Goal: Obtain resource: Download file/media

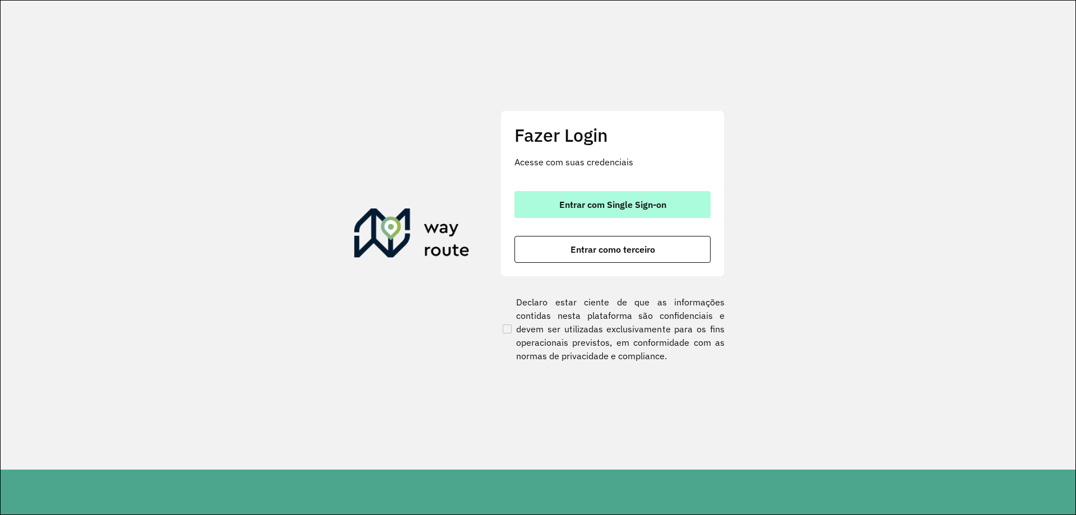
click at [629, 211] on button "Entrar com Single Sign-on" at bounding box center [613, 204] width 196 height 27
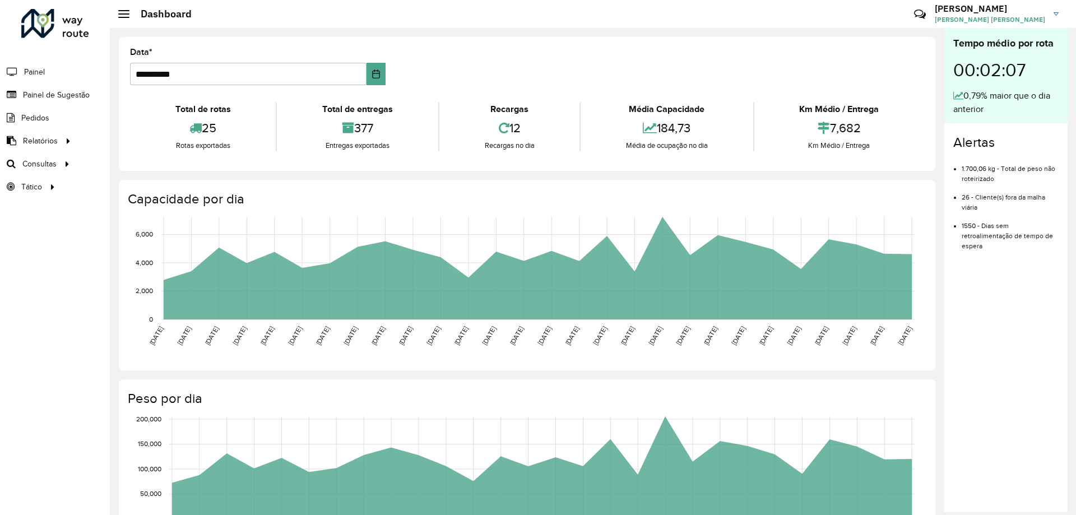
click at [427, 127] on div "377" at bounding box center [357, 128] width 155 height 24
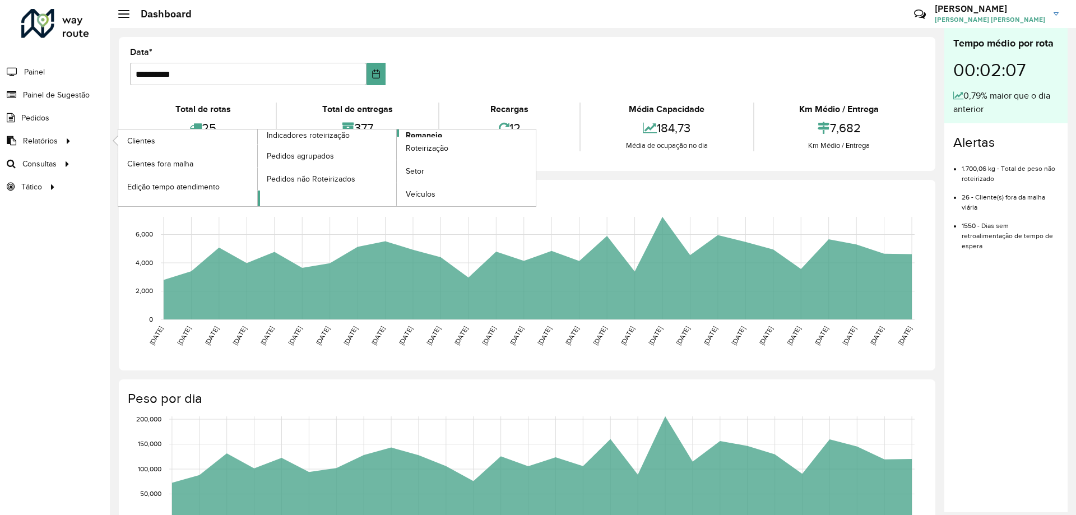
click at [441, 132] on span "Romaneio" at bounding box center [424, 135] width 36 height 12
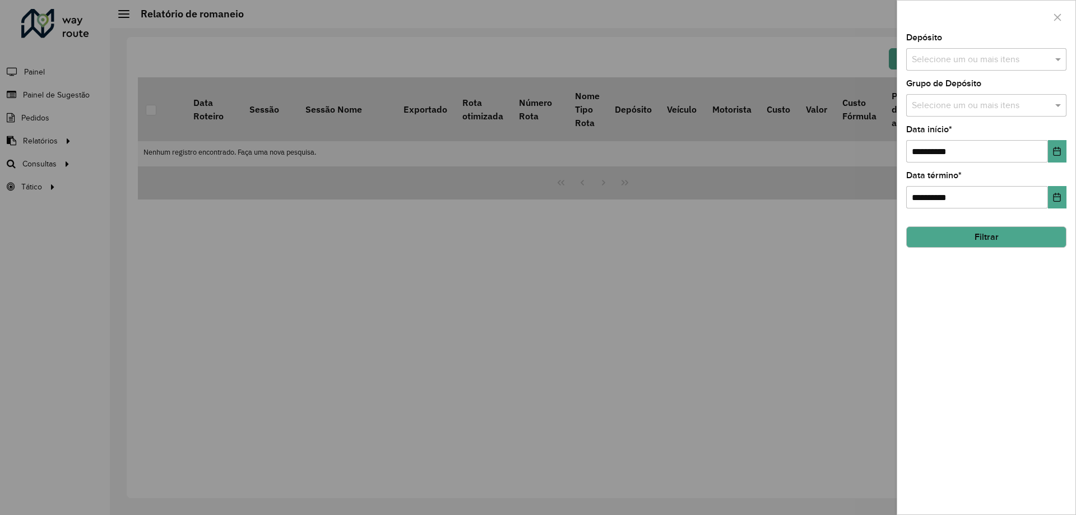
click at [979, 57] on input "text" at bounding box center [980, 59] width 143 height 13
click at [967, 110] on div "CDD [GEOGRAPHIC_DATA]" at bounding box center [986, 115] width 159 height 19
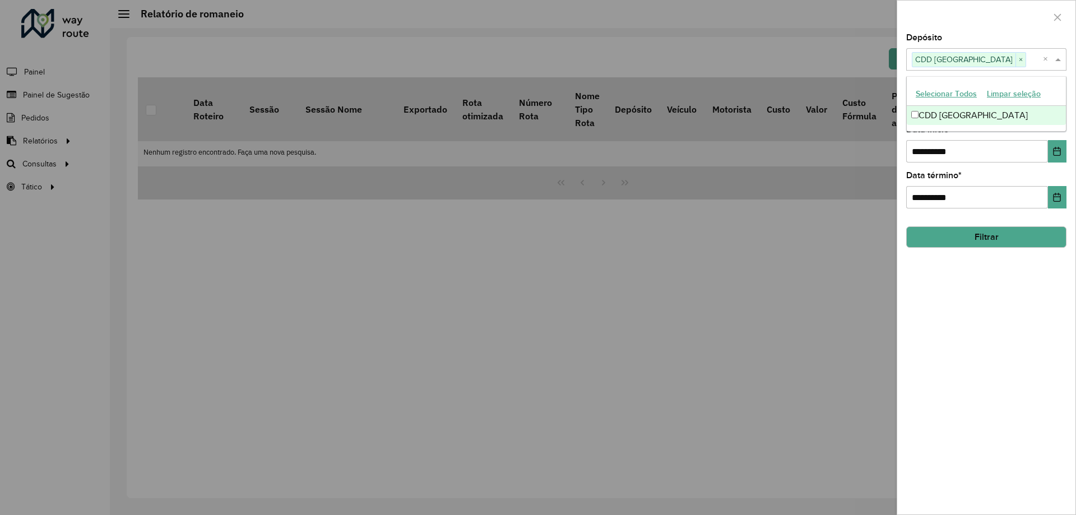
click at [1062, 64] on span at bounding box center [1060, 59] width 14 height 13
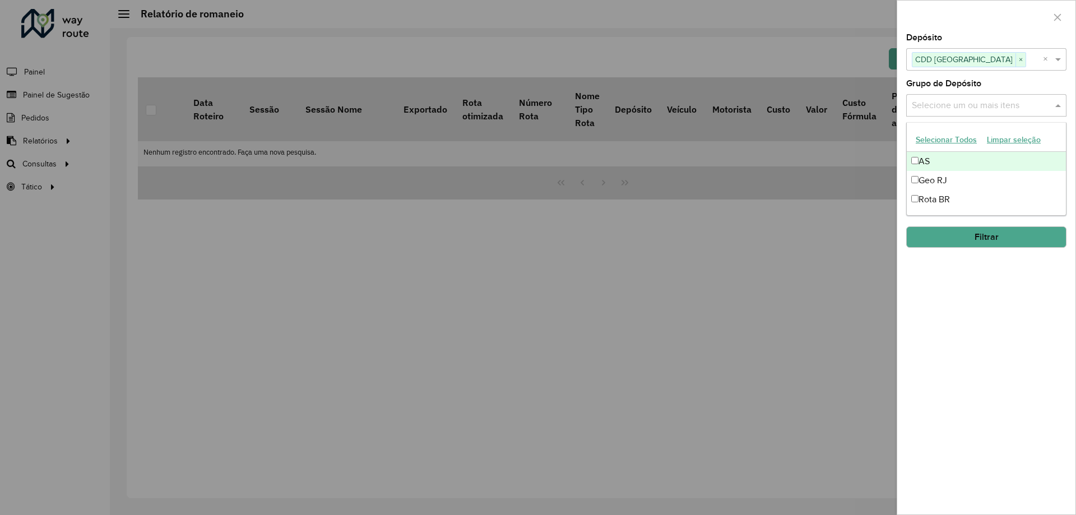
click at [1060, 98] on div "Selecione um ou mais itens" at bounding box center [986, 105] width 160 height 22
click at [960, 179] on div "Geo RJ" at bounding box center [986, 180] width 159 height 19
click at [1061, 100] on span at bounding box center [1060, 105] width 14 height 13
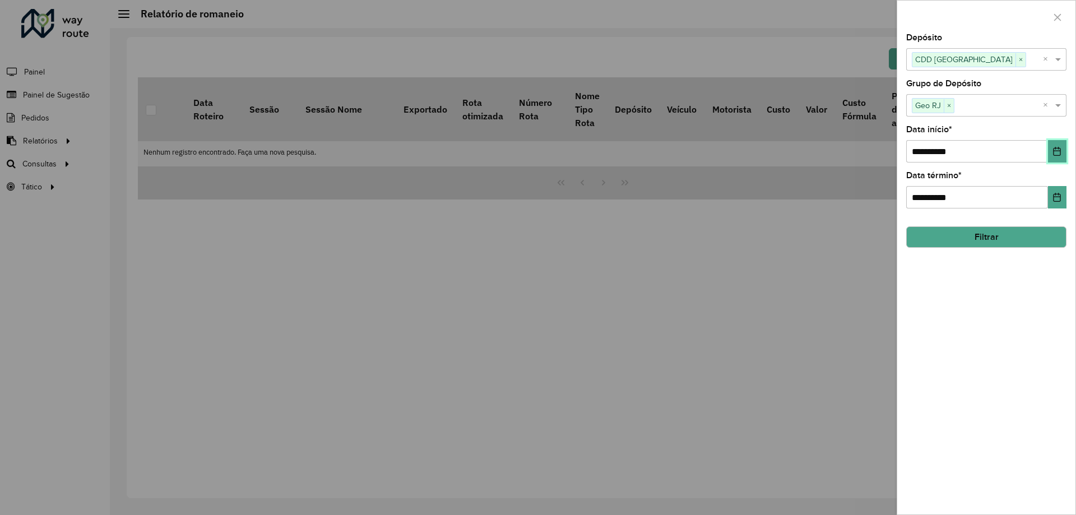
click at [1058, 156] on icon "Choose Date" at bounding box center [1057, 151] width 7 height 9
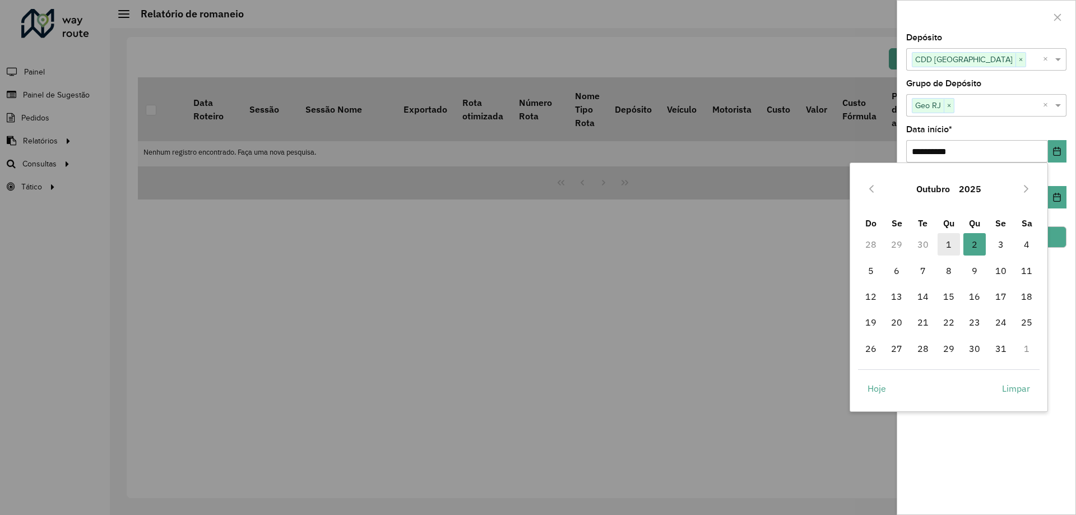
click at [945, 239] on span "1" at bounding box center [949, 244] width 22 height 22
type input "**********"
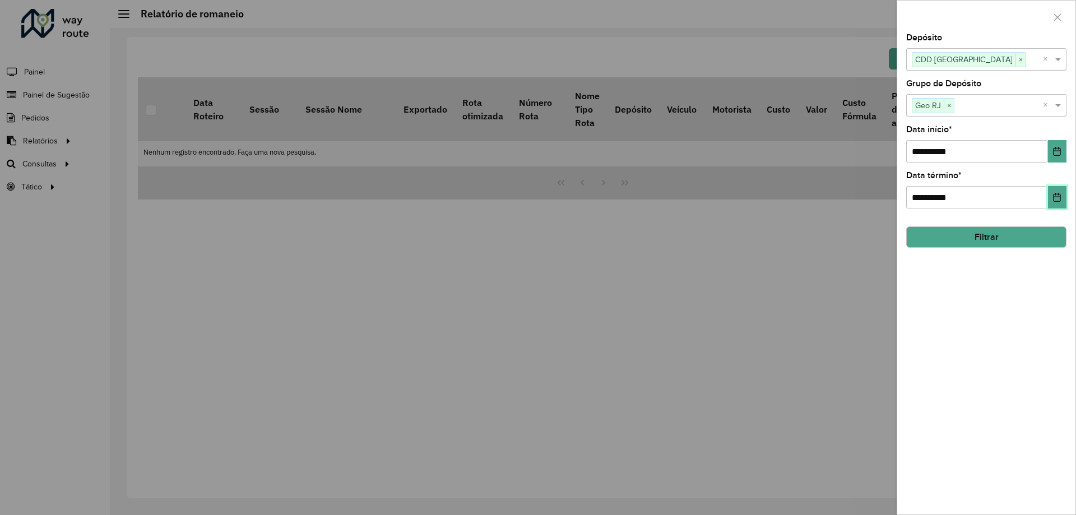
click at [1059, 200] on button "Choose Date" at bounding box center [1057, 197] width 18 height 22
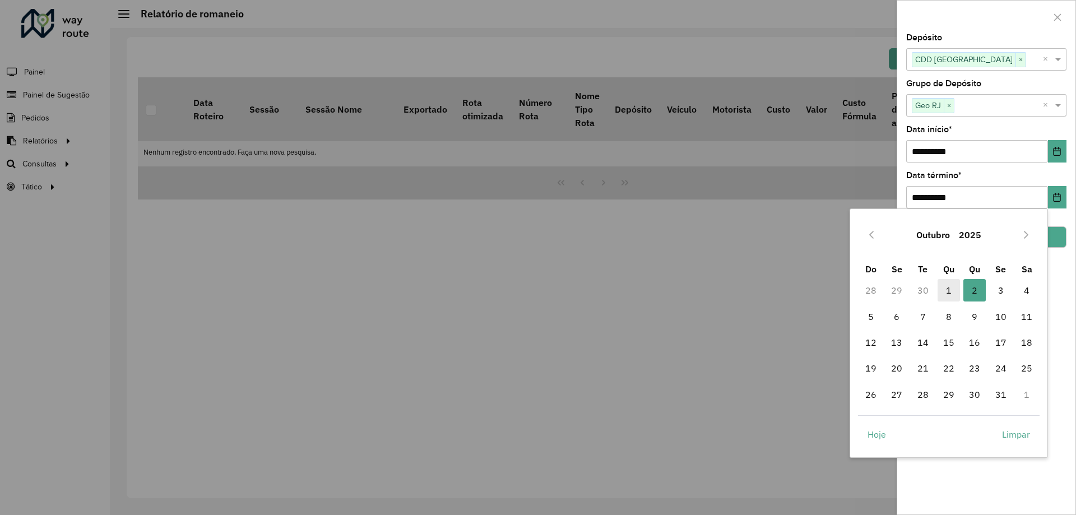
click at [958, 289] on span "1" at bounding box center [949, 290] width 22 height 22
type input "**********"
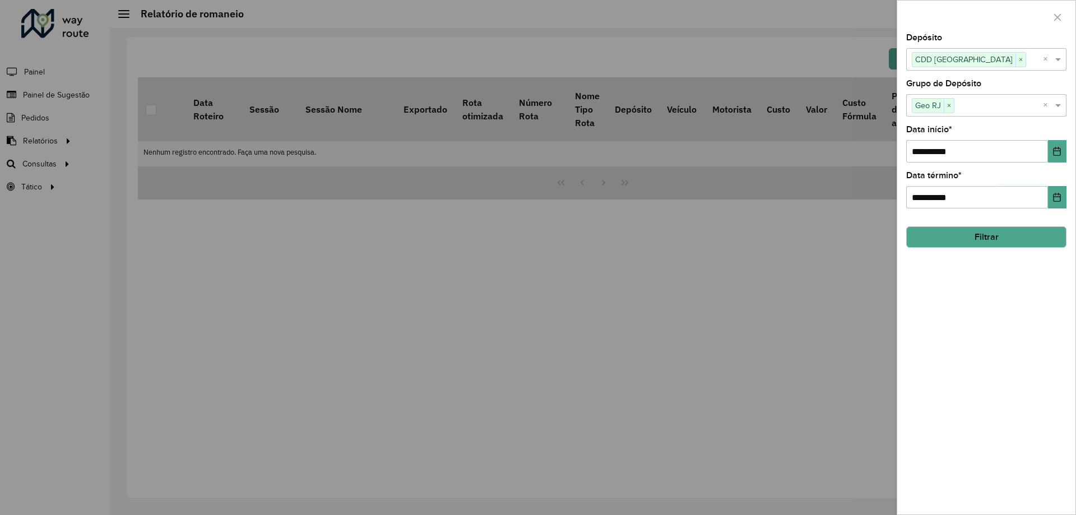
click at [984, 243] on button "Filtrar" at bounding box center [986, 236] width 160 height 21
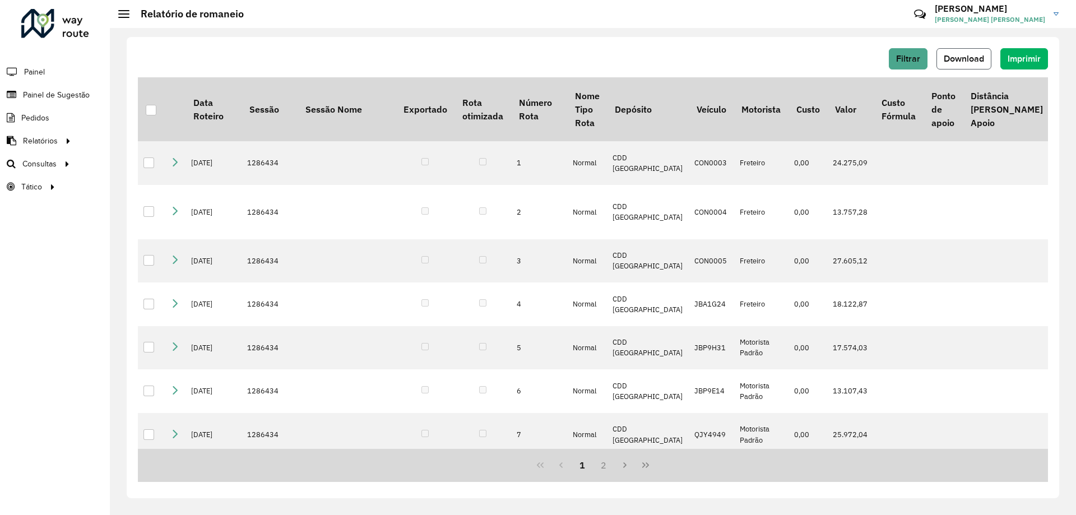
click at [956, 54] on span "Download" at bounding box center [964, 59] width 40 height 10
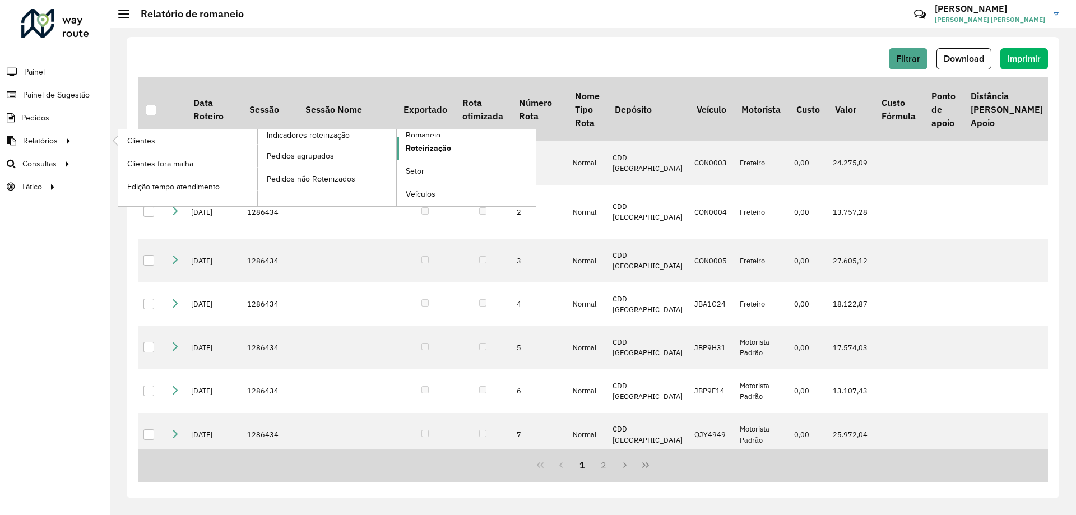
click at [426, 150] on span "Roteirização" at bounding box center [428, 148] width 45 height 12
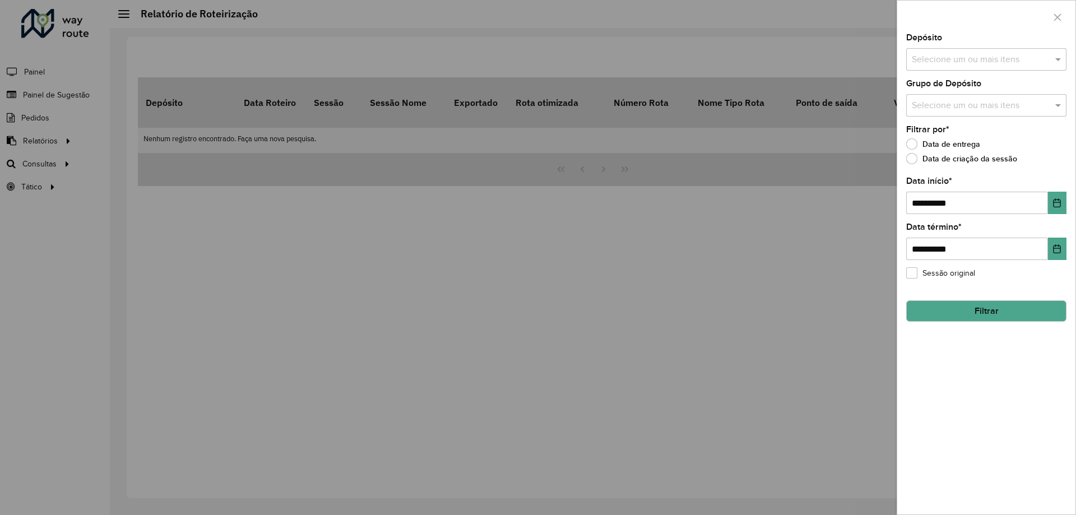
click at [990, 56] on input "text" at bounding box center [980, 59] width 143 height 13
click at [950, 120] on div "CDD [GEOGRAPHIC_DATA]" at bounding box center [986, 115] width 159 height 19
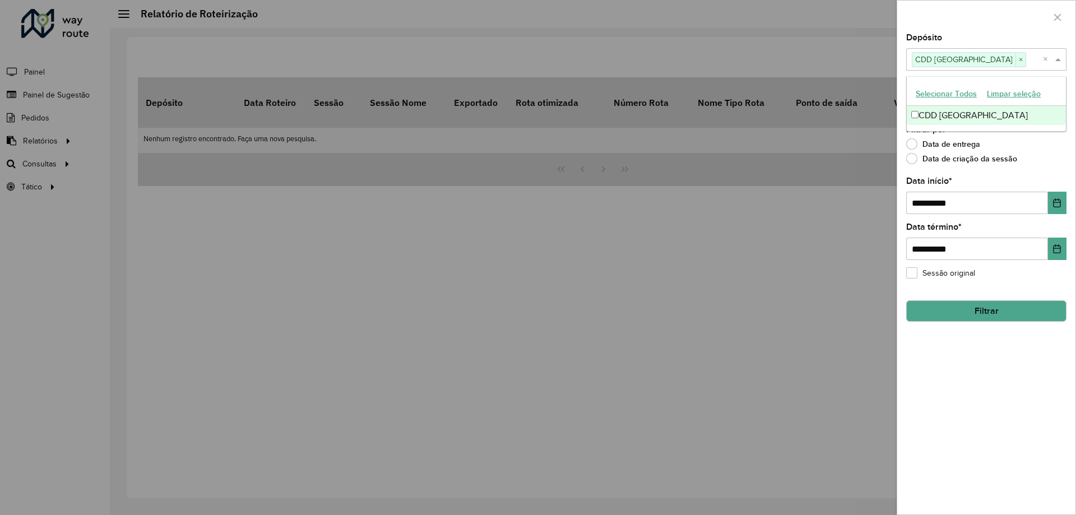
click at [1061, 63] on span at bounding box center [1060, 59] width 14 height 13
click at [1019, 98] on div "Selecione um ou mais itens" at bounding box center [986, 105] width 160 height 22
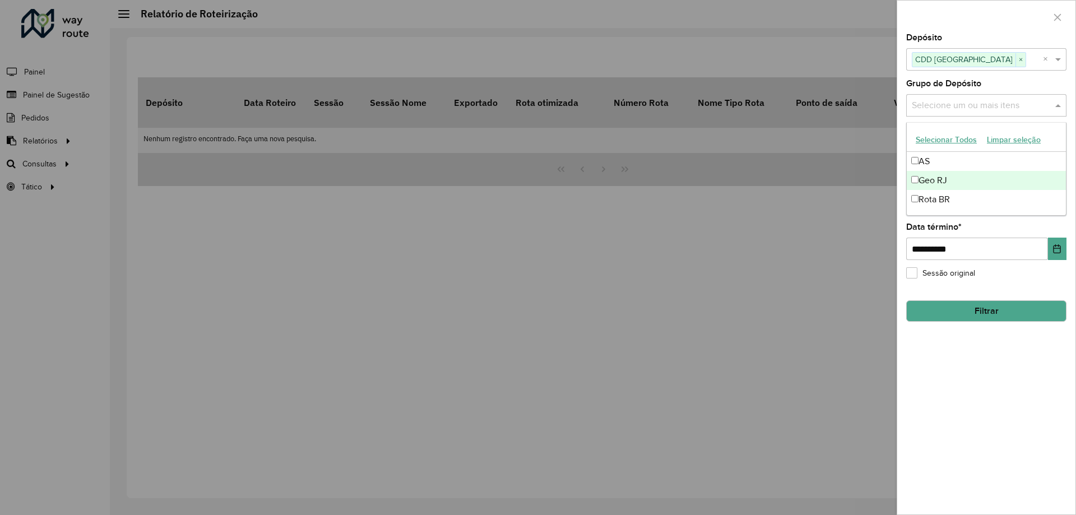
click at [939, 177] on div "Geo RJ" at bounding box center [986, 180] width 159 height 19
click at [1061, 99] on span at bounding box center [1060, 105] width 14 height 13
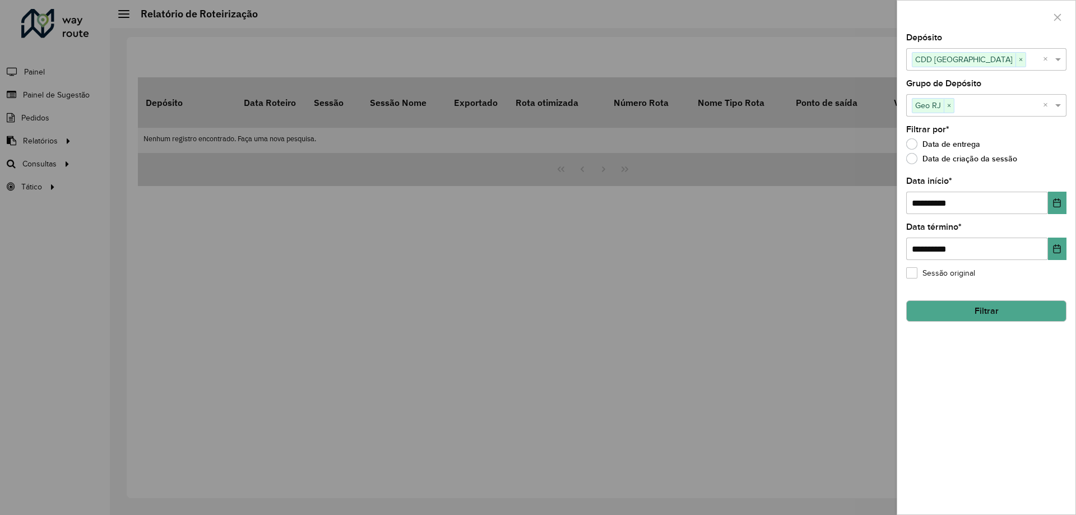
click at [1008, 302] on button "Filtrar" at bounding box center [986, 310] width 160 height 21
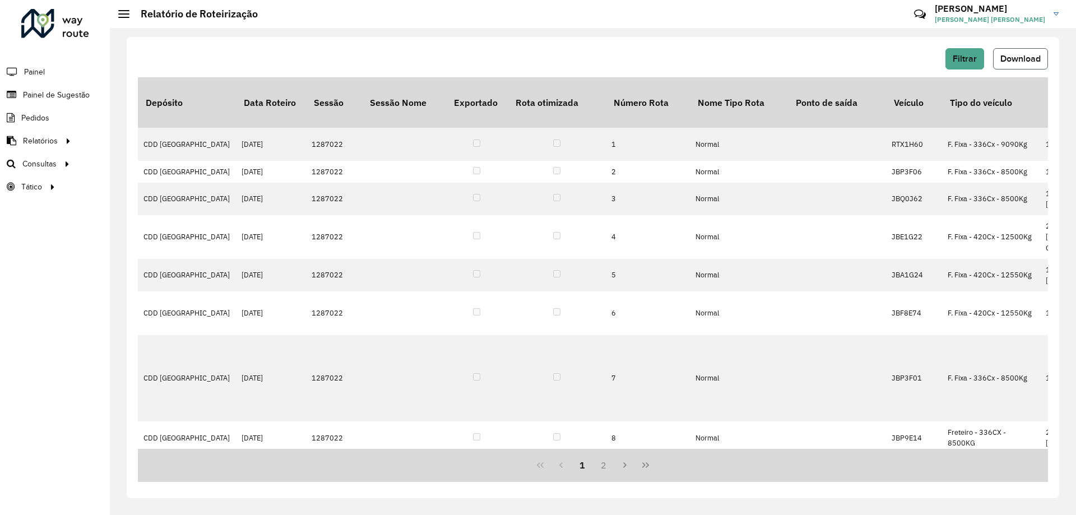
click at [1015, 52] on button "Download" at bounding box center [1020, 58] width 55 height 21
